Goal: Transaction & Acquisition: Purchase product/service

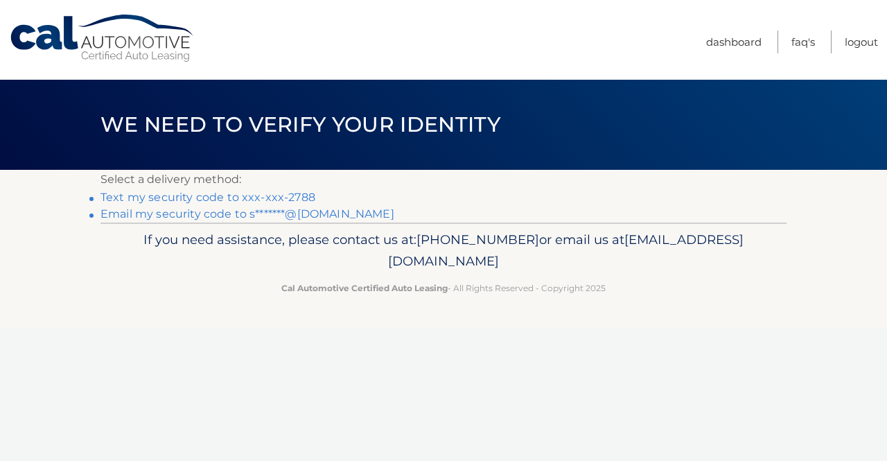
click at [286, 200] on link "Text my security code to xxx-xxx-2788" at bounding box center [208, 197] width 215 height 13
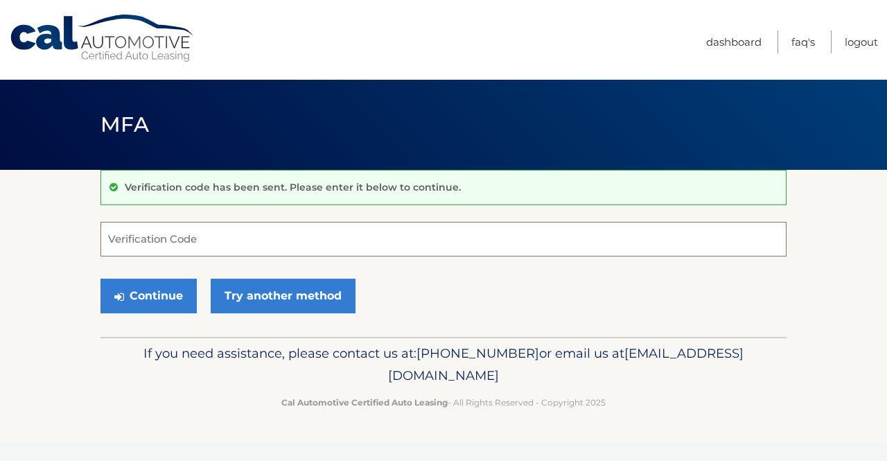
click at [256, 245] on input "Verification Code" at bounding box center [444, 239] width 686 height 35
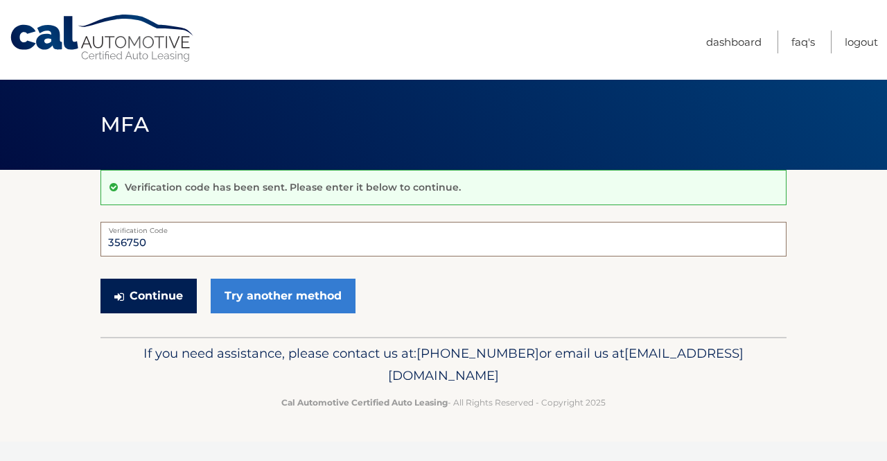
type input "356750"
click at [161, 295] on button "Continue" at bounding box center [149, 296] width 96 height 35
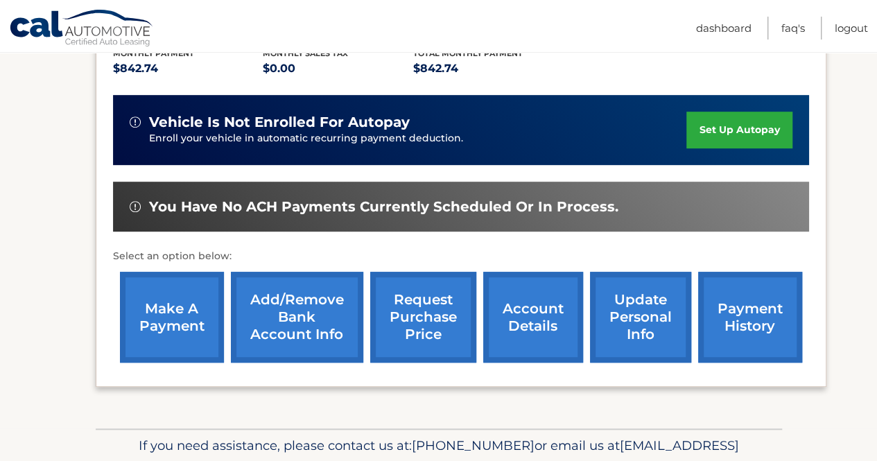
scroll to position [330, 0]
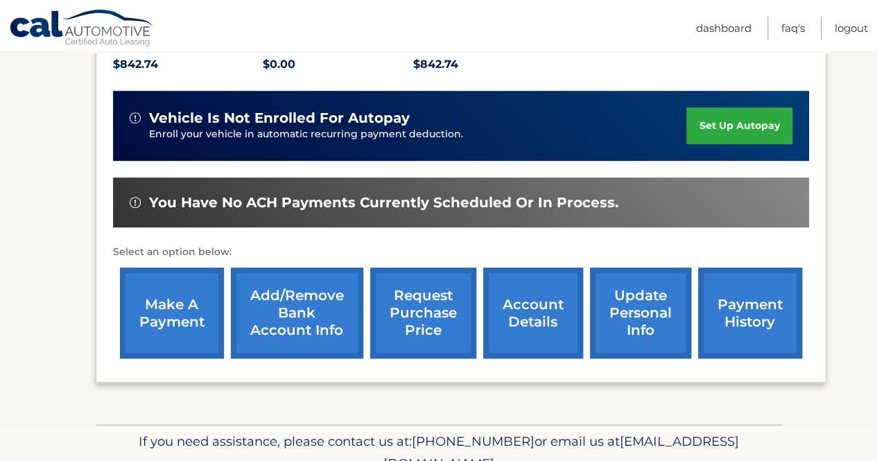
click at [184, 299] on link "make a payment" at bounding box center [172, 313] width 104 height 91
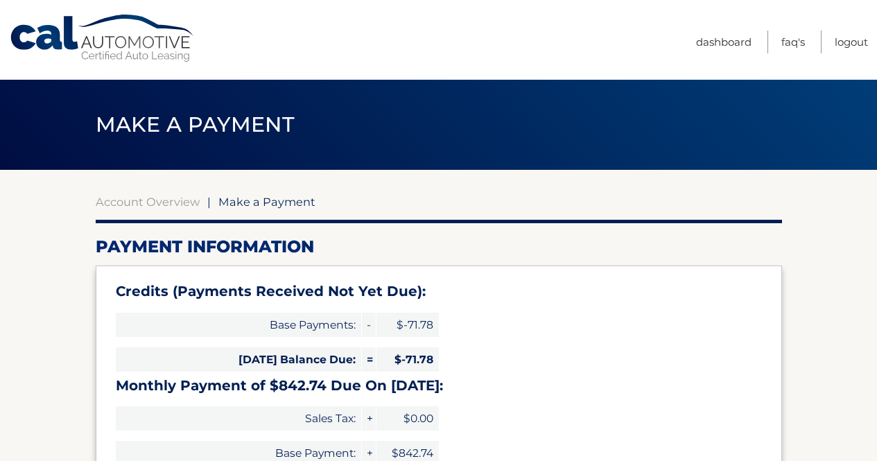
select select "NDhlYzBmZjctNjUxMS00ZDgxLThmZDMtYTBlZTZkOGM5ODFh"
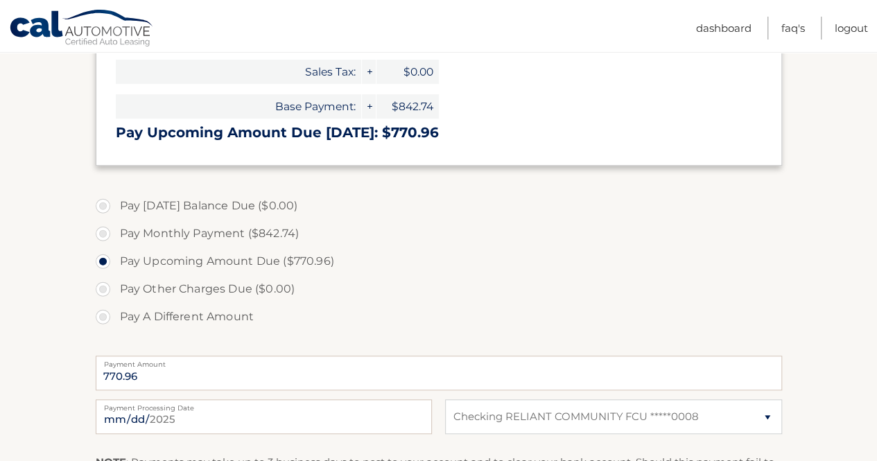
scroll to position [348, 0]
click at [107, 316] on label "Pay A Different Amount" at bounding box center [439, 316] width 686 height 28
click at [107, 316] on input "Pay A Different Amount" at bounding box center [108, 313] width 14 height 22
radio input "true"
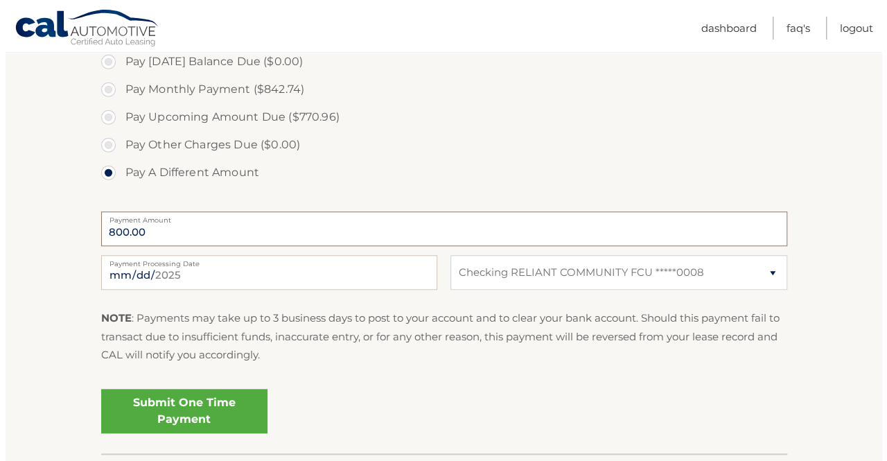
scroll to position [499, 0]
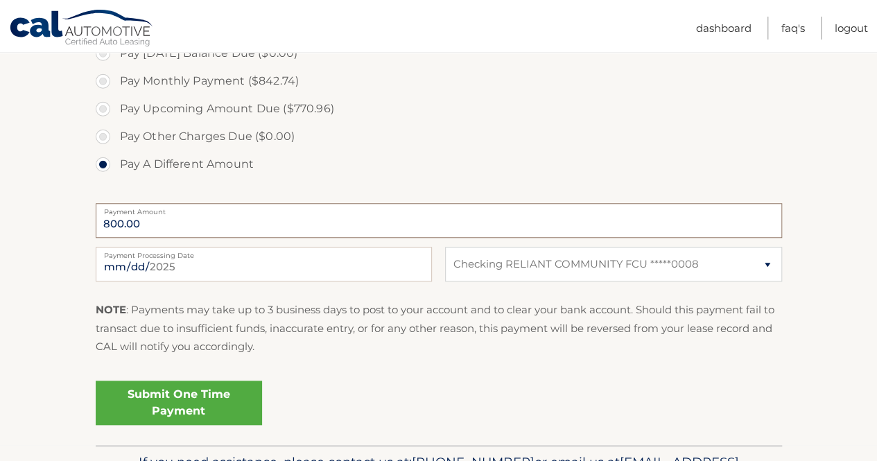
type input "800.00"
click at [225, 408] on link "Submit One Time Payment" at bounding box center [179, 403] width 166 height 44
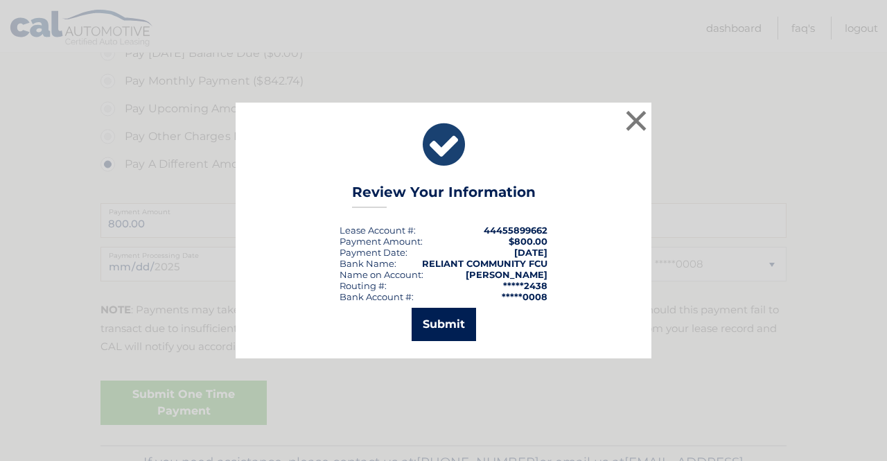
click at [437, 335] on button "Submit" at bounding box center [444, 324] width 64 height 33
